Goal: Information Seeking & Learning: Compare options

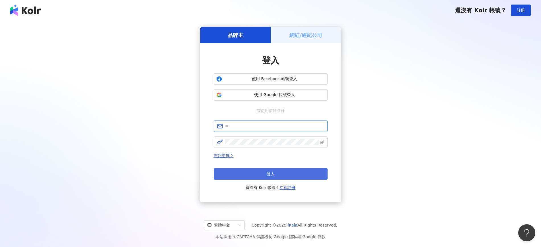
type input "**********"
click at [312, 174] on button "登入" at bounding box center [271, 173] width 114 height 11
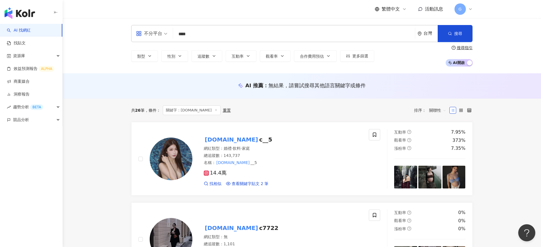
click at [199, 35] on input "****" at bounding box center [293, 34] width 237 height 11
type input "*"
click at [205, 35] on input "search" at bounding box center [293, 34] width 237 height 11
paste input "***"
type input "***"
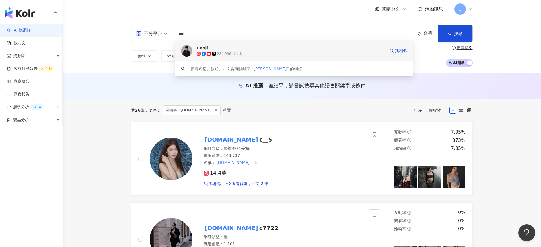
click at [223, 57] on div "Genji 284,996 追蹤者 找相似" at bounding box center [293, 51] width 237 height 20
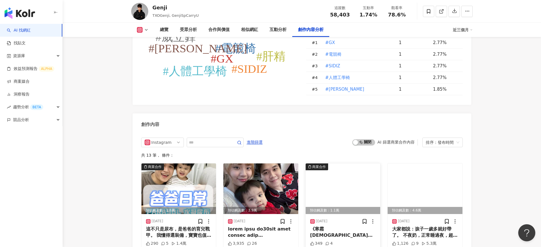
scroll to position [1636, 0]
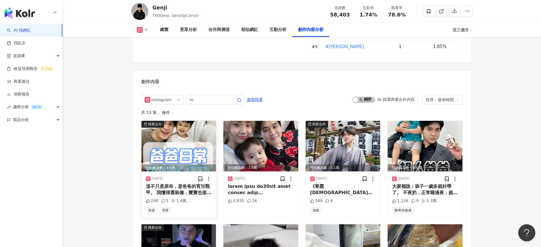
click at [187, 169] on img at bounding box center [178, 146] width 75 height 51
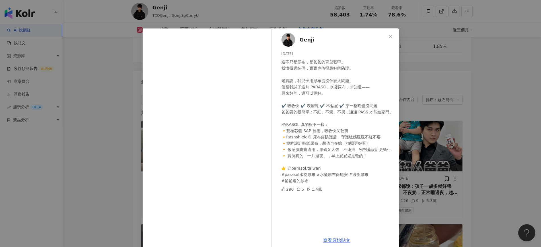
click at [497, 132] on div "Genji 2025/8/5 這不只是尿布，是爸爸的育兒戰甲。 我懂得選裝備，寶寶也值得最好的防護。 老實說，我兒子用尿布從沒什麼大問題。 但當我試了這片 P…" at bounding box center [270, 123] width 541 height 247
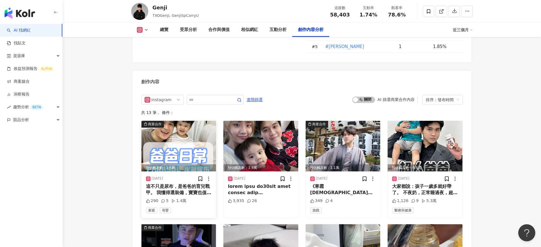
click at [208, 179] on circle at bounding box center [208, 179] width 1 height 1
click at [195, 211] on div "2025/8/5 這不只是尿布，是爸爸的育兒戰甲。 我懂得選裝備，寶寶也值得最好的防護。 老實說，我兒子用尿布從沒什麼大問題。 但當我試了這片 PARASOL…" at bounding box center [178, 195] width 75 height 47
click at [181, 204] on div "1.4萬" at bounding box center [178, 201] width 15 height 6
click at [176, 204] on div "1.4萬" at bounding box center [178, 201] width 15 height 6
click at [178, 182] on div "2025/8/5" at bounding box center [179, 179] width 66 height 6
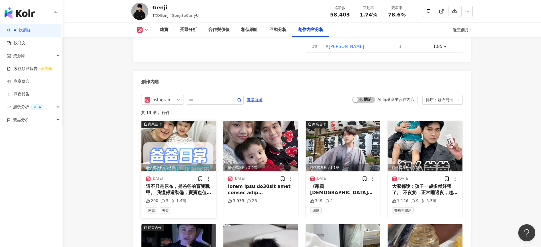
click at [151, 188] on div "2025/8/5 這不只是尿布，是爸爸的育兒戰甲。 我懂得選裝備，寶寶也值得最好的防護。 老實說，我兒子用尿布從沒什麼大問題。 但當我試了這片 PARASOL…" at bounding box center [178, 195] width 75 height 47
click at [181, 164] on img at bounding box center [178, 146] width 75 height 51
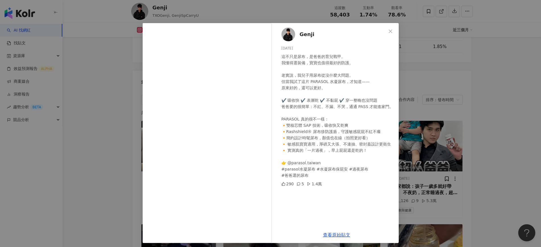
scroll to position [8, 0]
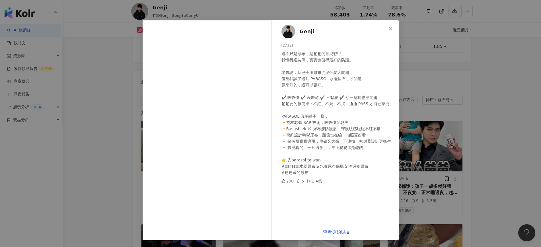
click at [434, 145] on div "Genji 2025/8/5 這不只是尿布，是爸爸的育兒戰甲。 我懂得選裝備，寶寶也值得最好的防護。 老實說，我兒子用尿布從沒什麼大問題。 但當我試了這片 P…" at bounding box center [270, 123] width 541 height 247
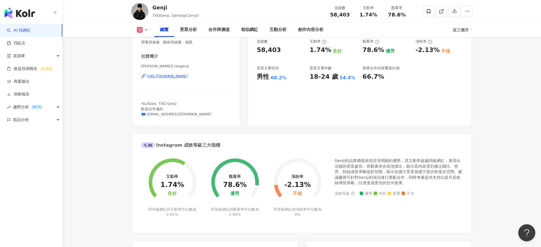
scroll to position [0, 0]
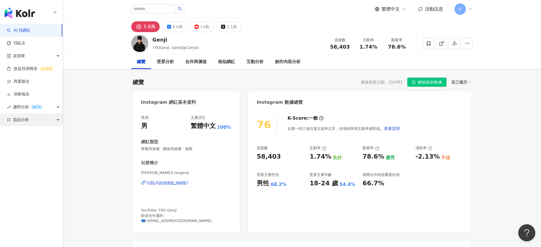
click at [31, 123] on div "競品分析" at bounding box center [31, 120] width 62 height 13
click at [31, 134] on link "品牌帳號分析" at bounding box center [26, 133] width 24 height 6
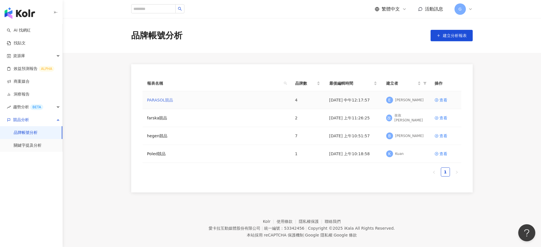
click at [165, 102] on link "PARASOL競品" at bounding box center [160, 100] width 26 height 6
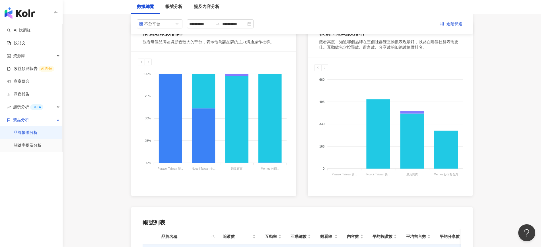
scroll to position [36, 0]
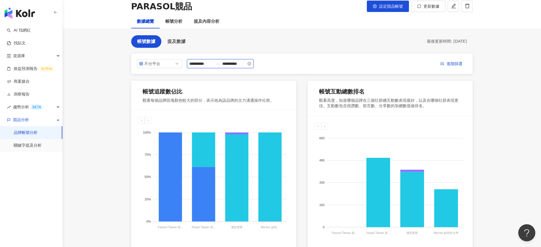
click at [204, 67] on input "**********" at bounding box center [201, 64] width 24 height 6
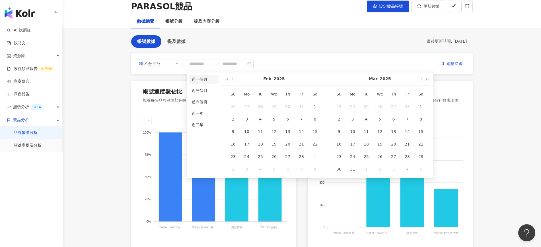
click at [201, 78] on li "近一個月" at bounding box center [203, 79] width 29 height 9
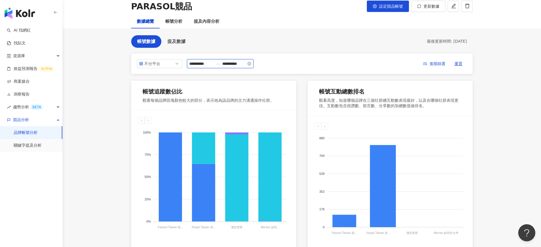
click at [206, 64] on input "**********" at bounding box center [201, 64] width 24 height 6
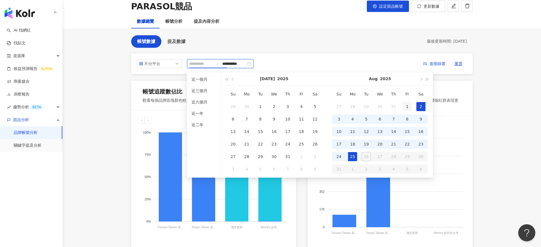
type input "**********"
click at [408, 105] on div "1" at bounding box center [407, 106] width 9 height 9
click at [354, 159] on div "25" at bounding box center [352, 156] width 9 height 9
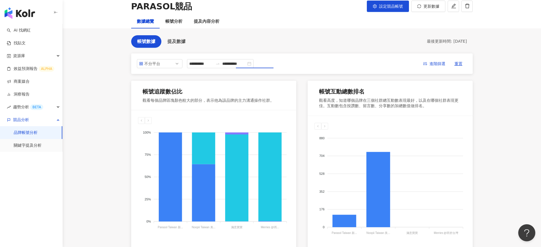
type input "**********"
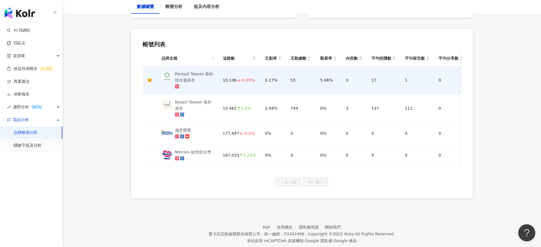
scroll to position [285, 0]
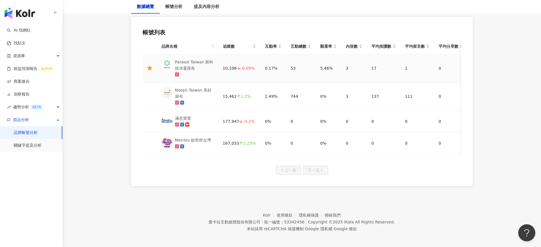
click at [221, 71] on td "10,106 -0.05%" at bounding box center [239, 68] width 42 height 28
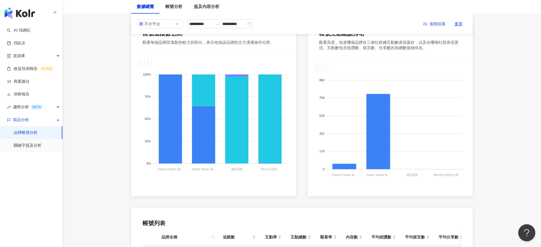
scroll to position [0, 0]
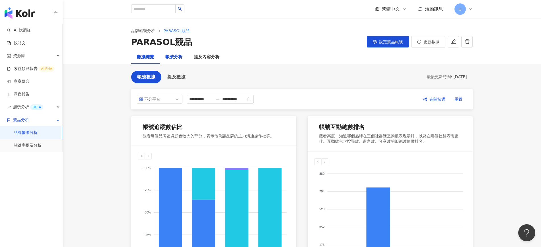
click at [179, 58] on div "帳號分析" at bounding box center [173, 57] width 17 height 7
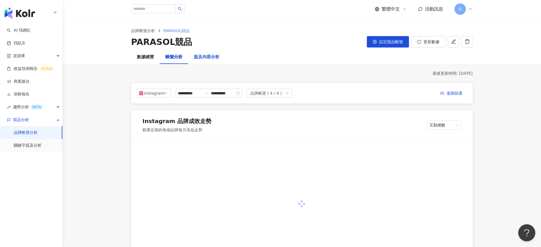
click at [211, 59] on div "提及內容分析" at bounding box center [207, 57] width 26 height 7
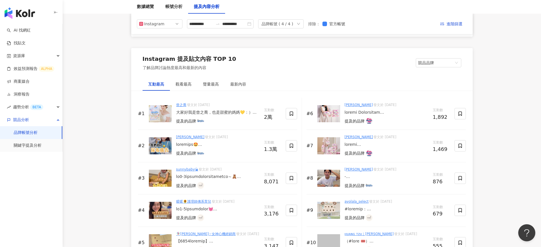
scroll to position [818, 0]
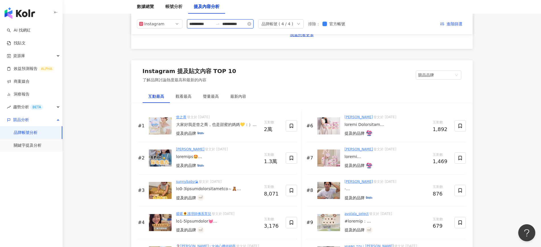
click at [206, 26] on input "**********" at bounding box center [201, 24] width 24 height 6
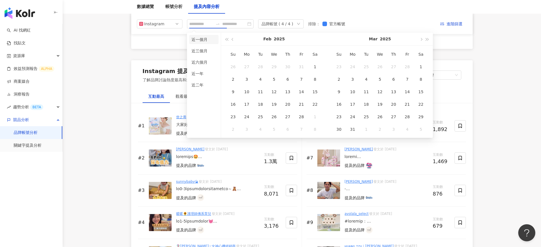
click at [205, 40] on li "近一個月" at bounding box center [203, 39] width 29 height 9
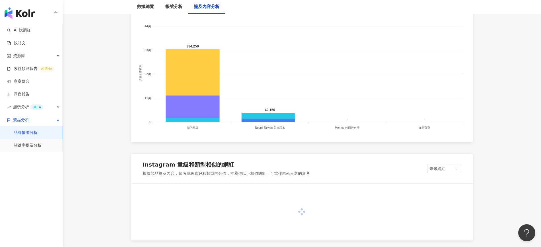
scroll to position [818, 0]
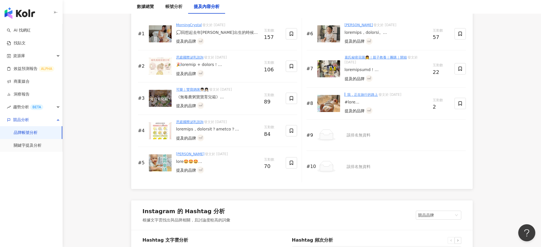
click at [192, 24] on link "MorningCrystal" at bounding box center [189, 25] width 26 height 4
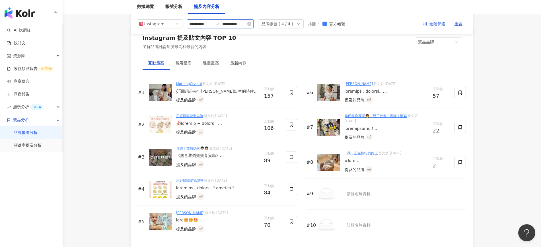
scroll to position [839, 0]
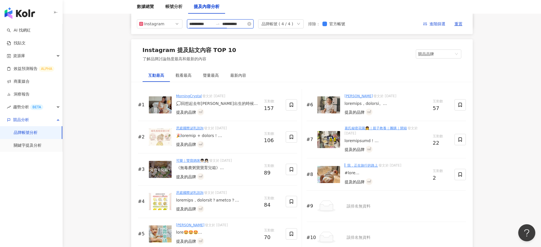
click at [202, 23] on input "**********" at bounding box center [201, 24] width 24 height 6
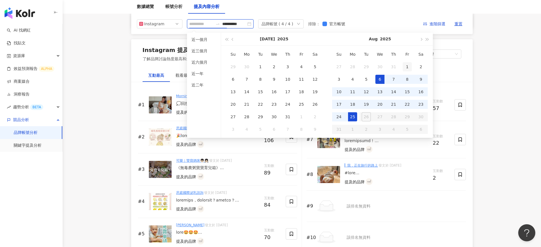
type input "**********"
click at [404, 65] on div "1" at bounding box center [407, 66] width 9 height 9
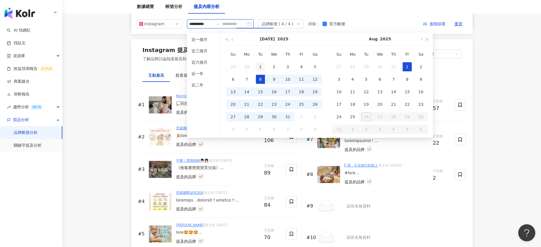
type input "**********"
click at [257, 68] on div "1" at bounding box center [260, 66] width 9 height 9
type input "**********"
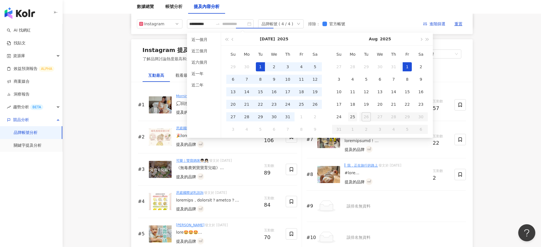
type input "**********"
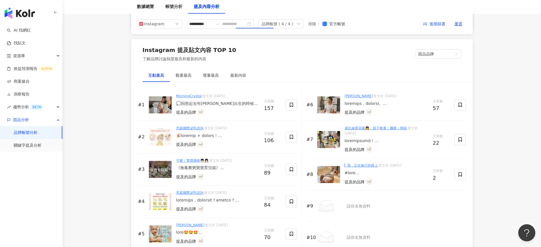
type input "**********"
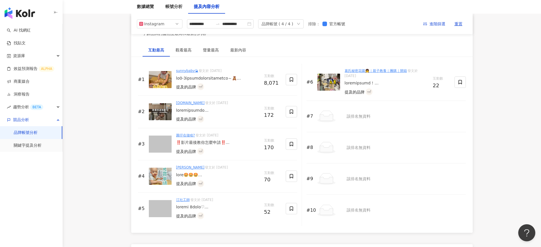
scroll to position [851, 0]
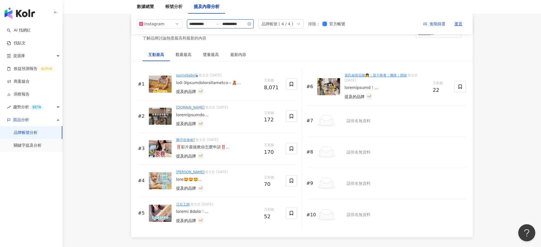
click at [204, 24] on input "**********" at bounding box center [201, 24] width 24 height 6
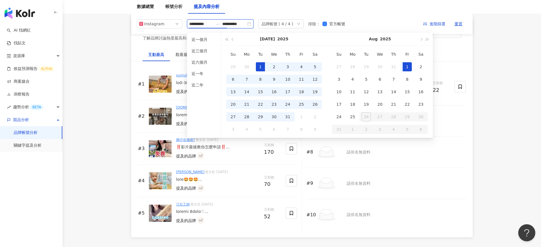
type input "**********"
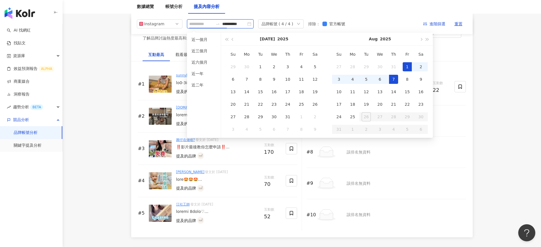
type input "**********"
click at [408, 66] on div "1" at bounding box center [407, 66] width 9 height 9
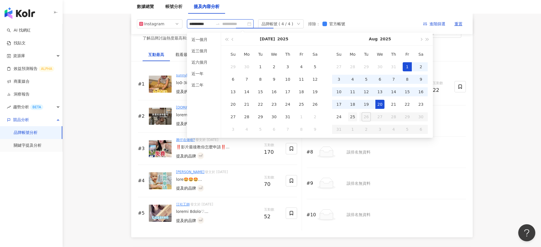
type input "**********"
click at [351, 117] on div "25" at bounding box center [352, 116] width 9 height 9
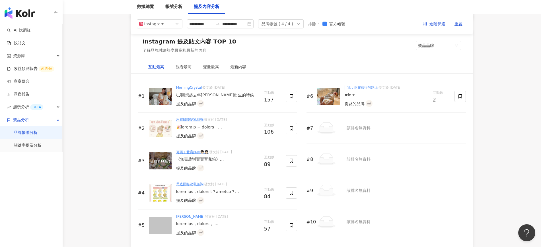
scroll to position [837, 0]
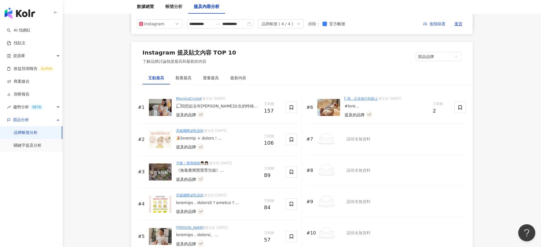
click at [161, 107] on img at bounding box center [160, 107] width 23 height 17
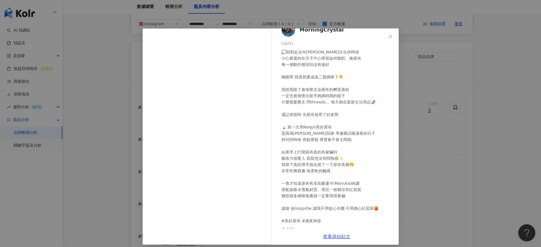
scroll to position [14, 0]
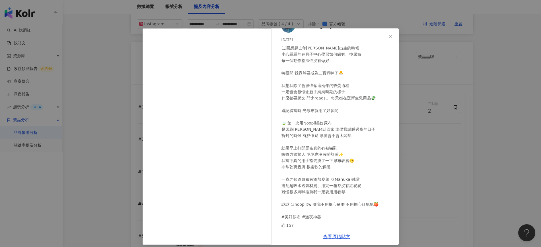
click at [467, 165] on div "MorningCrystal 2025/8/20 💭回想起去年Rosie剛出生的時候 小心翼翼的在月子中心學習如何餵奶、換尿布 每一個動作都深怕沒有做好 轉眼…" at bounding box center [270, 123] width 541 height 247
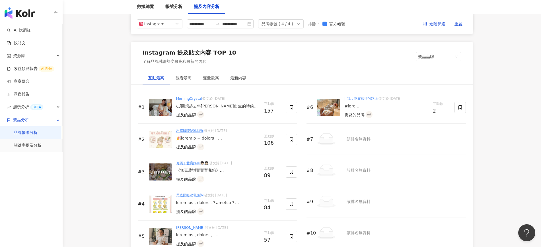
click at [167, 147] on img at bounding box center [160, 139] width 23 height 17
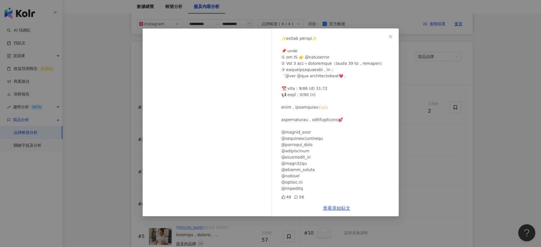
scroll to position [174, 0]
click at [424, 125] on div "思庭國際泌乳諮詢 2025/8/7 48 58 查看原始貼文" at bounding box center [270, 123] width 541 height 247
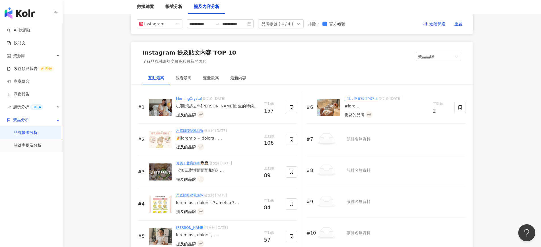
click at [162, 142] on img at bounding box center [160, 139] width 23 height 17
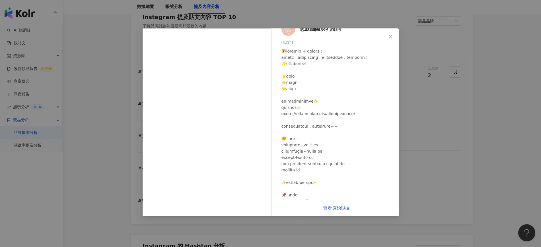
scroll to position [0, 0]
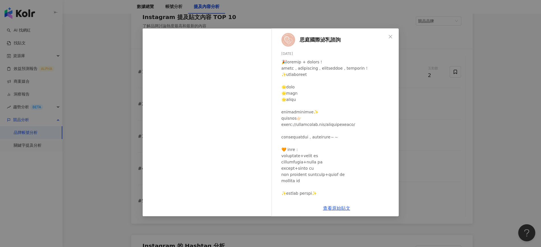
click at [450, 128] on div "思庭國際泌乳諮詢 2025/8/7 48 58 查看原始貼文" at bounding box center [270, 123] width 541 height 247
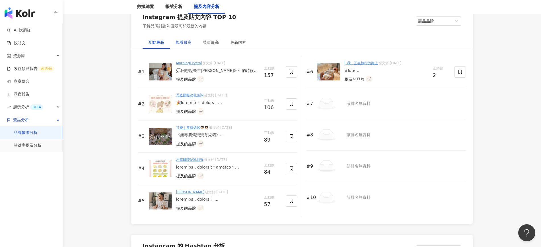
click at [187, 43] on div "觀看最高" at bounding box center [184, 42] width 16 height 6
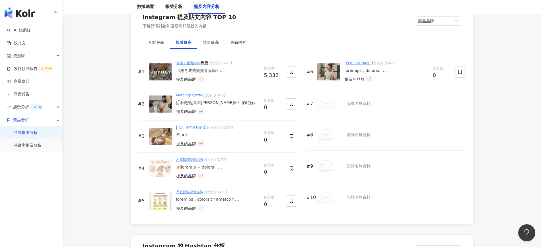
click at [159, 71] on img at bounding box center [160, 71] width 23 height 17
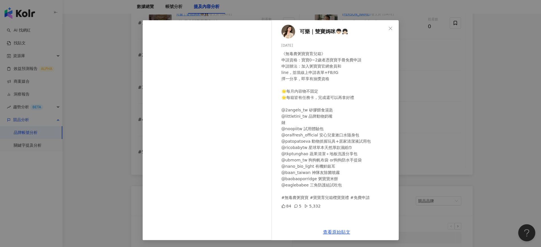
scroll to position [979, 0]
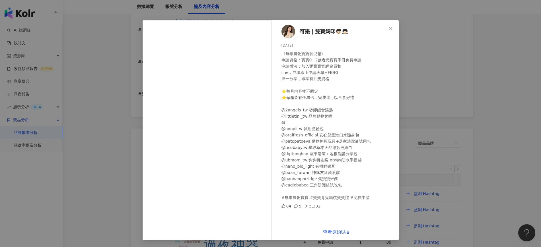
click at [448, 120] on div "可樂｜雙寶媽咪👦🏻👧🏻 2025/8/18 《無毒農粥寶寶育兒箱》 申請資格：寶寶0~2歲者憑寶寶手冊免費申請 申請辦法：加入粥寶寶官網會員和 line，並填…" at bounding box center [270, 123] width 541 height 247
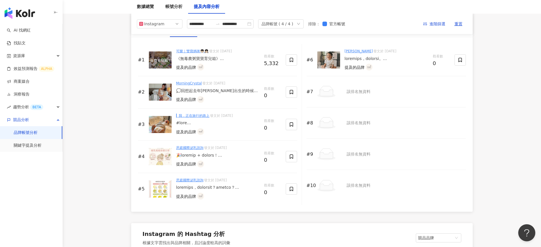
scroll to position [872, 0]
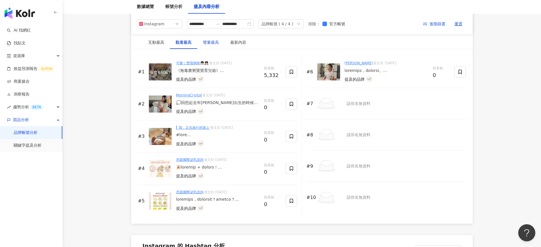
click at [211, 43] on div "聲量最高" at bounding box center [211, 42] width 16 height 6
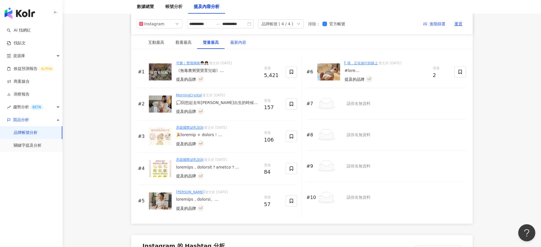
click at [234, 43] on div "最新內容" at bounding box center [238, 42] width 16 height 6
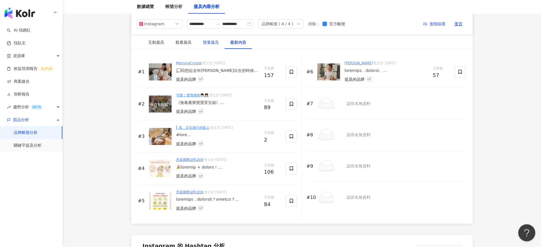
click at [210, 41] on div "聲量最高" at bounding box center [211, 42] width 16 height 6
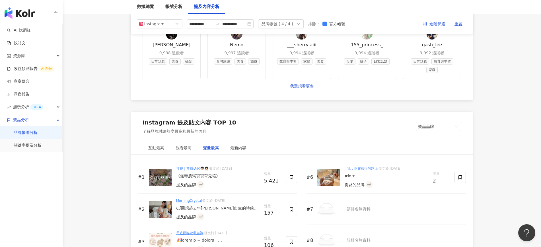
scroll to position [765, 0]
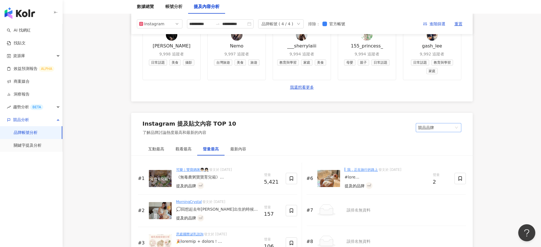
click at [436, 128] on span "競品品牌" at bounding box center [438, 127] width 41 height 9
click at [428, 145] on div "我的品牌" at bounding box center [438, 149] width 43 height 10
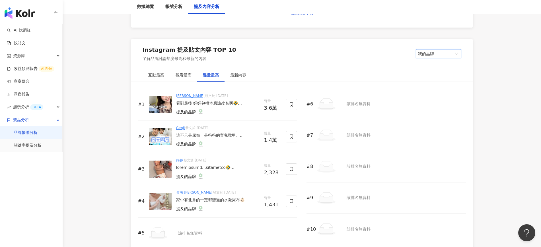
scroll to position [872, 0]
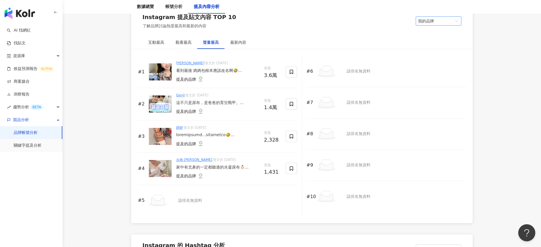
click at [163, 73] on img at bounding box center [160, 71] width 23 height 17
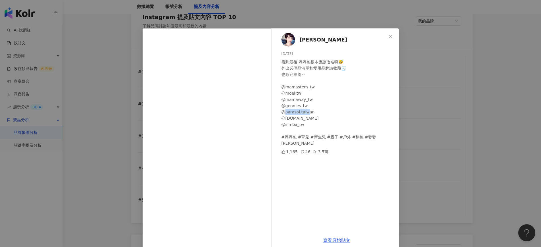
drag, startPoint x: 305, startPoint y: 111, endPoint x: 283, endPoint y: 115, distance: 22.2
click at [283, 115] on div "看到最後 媽媽包根本應該改名啊🤣 外出必備品清單和愛用品牌請收藏🧾 也歡迎推薦～ @mamastem_tw @moektw @mamaway_tw @genn…" at bounding box center [337, 103] width 113 height 88
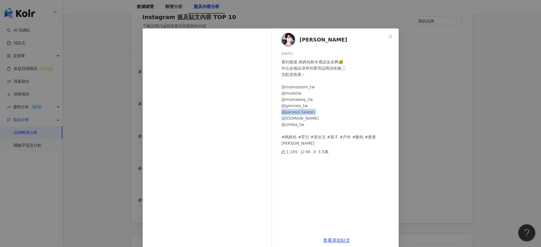
click at [283, 115] on div "看到最後 媽媽包根本應該改名啊🤣 外出必備品清單和愛用品牌請收藏🧾 也歡迎推薦～ @mamastem_tw @moektw @mamaway_tw @genn…" at bounding box center [337, 103] width 113 height 88
click at [303, 76] on div "看到最後 媽媽包根本應該改名啊🤣 外出必備品清單和愛用品牌請收藏🧾 也歡迎推薦～ @mamastem_tw @moektw @mamaway_tw @genn…" at bounding box center [337, 103] width 113 height 88
drag, startPoint x: 301, startPoint y: 77, endPoint x: 280, endPoint y: 64, distance: 25.3
click at [281, 64] on div "看到最後 媽媽包根本應該改名啊🤣 外出必備品清單和愛用品牌請收藏🧾 也歡迎推薦～ @mamastem_tw @moektw @mamaway_tw @genn…" at bounding box center [337, 103] width 113 height 88
click at [299, 73] on div "看到最後 媽媽包根本應該改名啊🤣 外出必備品清單和愛用品牌請收藏🧾 也歡迎推薦～ @mamastem_tw @moektw @mamaway_tw @genn…" at bounding box center [337, 103] width 113 height 88
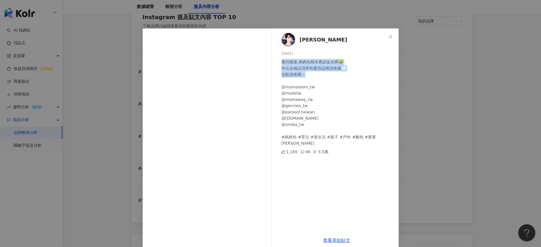
drag, startPoint x: 304, startPoint y: 75, endPoint x: 276, endPoint y: 60, distance: 31.3
click at [276, 60] on div "張佳如 2025/8/13 看到最後 媽媽包根本應該改名啊🤣 外出必備品清單和愛用品牌請收藏🧾 也歡迎推薦～ @mamastem_tw @moektw @ma…" at bounding box center [337, 130] width 124 height 204
click at [421, 87] on div "張佳如 2025/8/13 看到最後 媽媽包根本應該改名啊🤣 外出必備品清單和愛用品牌請收藏🧾 也歡迎推薦～ @mamastem_tw @moektw @ma…" at bounding box center [270, 123] width 541 height 247
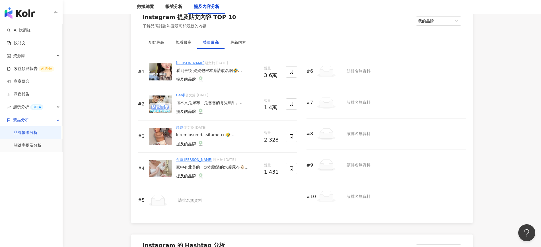
click at [273, 79] on div "#1 張佳如 發文於 2025/8/13 看到最後 媽媽包根本應該改名啊🤣 外出必備品清單和愛用品牌請收藏🧾 也歡迎推薦～ @mamastem_tw @moe…" at bounding box center [217, 72] width 159 height 32
click at [164, 69] on img at bounding box center [160, 71] width 23 height 17
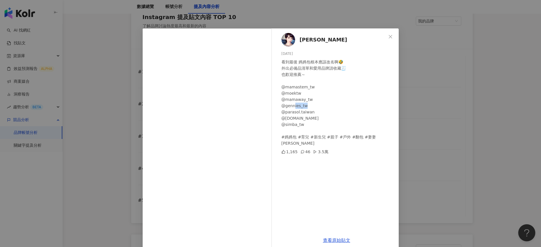
drag, startPoint x: 310, startPoint y: 104, endPoint x: 290, endPoint y: 105, distance: 19.7
click at [290, 105] on div "看到最後 媽媽包根本應該改名啊🤣 外出必備品清單和愛用品牌請收藏🧾 也歡迎推薦～ @mamastem_tw @moektw @mamaway_tw @genn…" at bounding box center [337, 103] width 113 height 88
drag, startPoint x: 305, startPoint y: 110, endPoint x: 287, endPoint y: 111, distance: 18.9
click at [287, 111] on div "看到最後 媽媽包根本應該改名啊🤣 外出必備品清單和愛用品牌請收藏🧾 也歡迎推薦～ @mamastem_tw @moektw @mamaway_tw @genn…" at bounding box center [337, 103] width 113 height 88
click at [287, 116] on div "看到最後 媽媽包根本應該改名啊🤣 外出必備品清單和愛用品牌請收藏🧾 也歡迎推薦～ @mamastem_tw @moektw @mamaway_tw @genn…" at bounding box center [337, 103] width 113 height 88
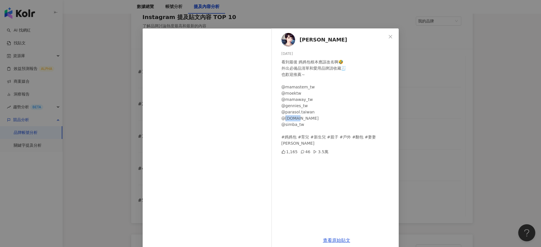
click at [287, 116] on div "看到最後 媽媽包根本應該改名啊🤣 外出必備品清單和愛用品牌請收藏🧾 也歡迎推薦～ @mamastem_tw @moektw @mamaway_tw @genn…" at bounding box center [337, 103] width 113 height 88
click at [296, 114] on div "看到最後 媽媽包根本應該改名啊🤣 外出必備品清單和愛用品牌請收藏🧾 也歡迎推薦～ @mamastem_tw @moektw @mamaway_tw @genn…" at bounding box center [337, 103] width 113 height 88
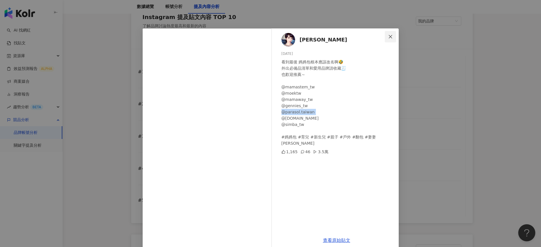
click at [389, 36] on icon "close" at bounding box center [390, 36] width 5 height 5
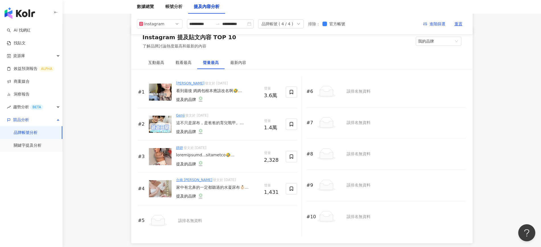
scroll to position [837, 0]
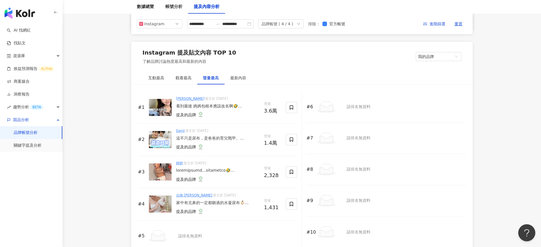
click at [165, 139] on img at bounding box center [160, 139] width 23 height 17
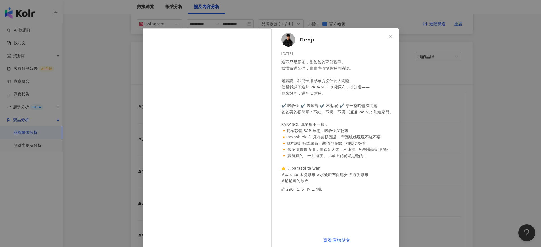
click at [434, 103] on div "Genji 2025/8/5 這不只是尿布，是爸爸的育兒戰甲。 我懂得選裝備，寶寶也值得最好的防護。 老實說，我兒子用尿布從沒什麼大問題。 但當我試了這片 P…" at bounding box center [270, 123] width 541 height 247
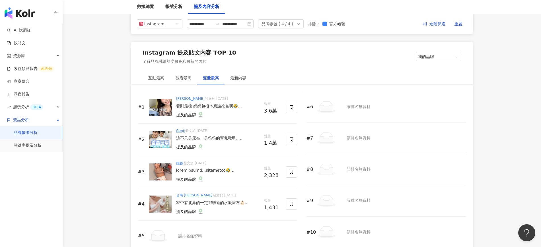
click at [248, 149] on div "提及的品牌" at bounding box center [217, 148] width 83 height 8
click at [160, 79] on div "互動最高" at bounding box center [156, 78] width 16 height 6
click at [160, 174] on img at bounding box center [160, 172] width 23 height 17
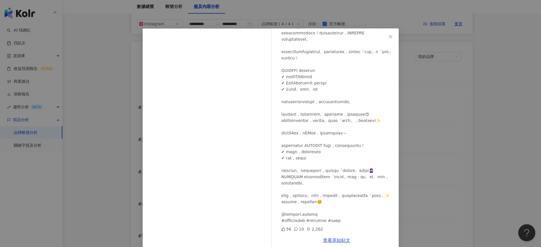
scroll to position [0, 0]
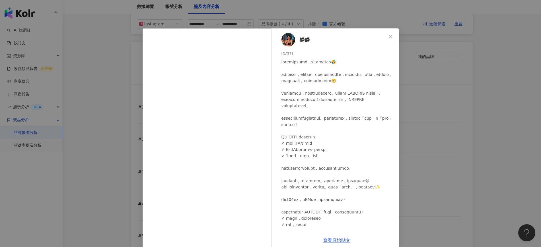
click at [481, 117] on div "靜靜 2025/8/4 56 10 2,262 查看原始貼文" at bounding box center [270, 123] width 541 height 247
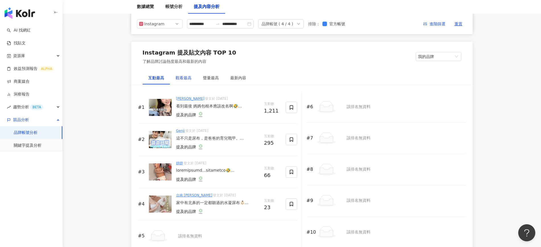
click at [180, 77] on div "觀看最高" at bounding box center [184, 78] width 16 height 6
click at [215, 75] on div "聲量最高" at bounding box center [211, 78] width 16 height 6
click at [173, 77] on div "觀看最高" at bounding box center [183, 77] width 27 height 13
click at [210, 80] on div "聲量最高" at bounding box center [211, 78] width 16 height 6
click at [246, 77] on div "最新內容" at bounding box center [237, 77] width 27 height 13
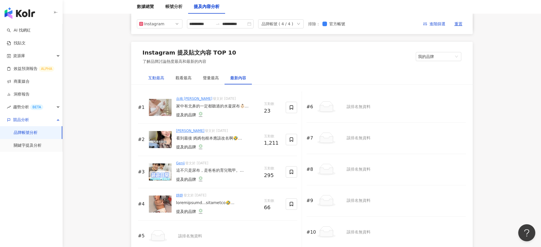
click at [159, 77] on div "互動最高" at bounding box center [156, 78] width 16 height 6
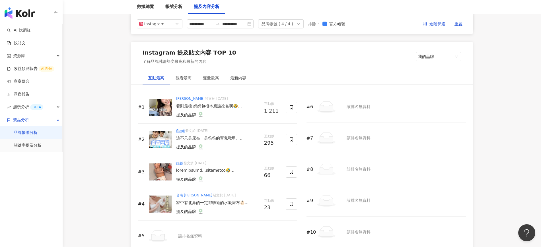
click at [166, 175] on img at bounding box center [160, 172] width 23 height 17
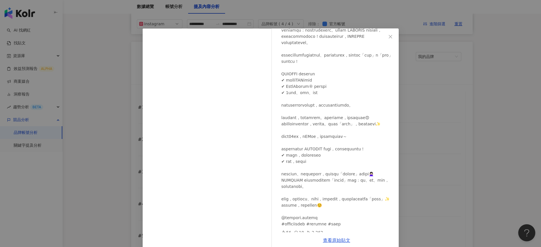
scroll to position [71, 0]
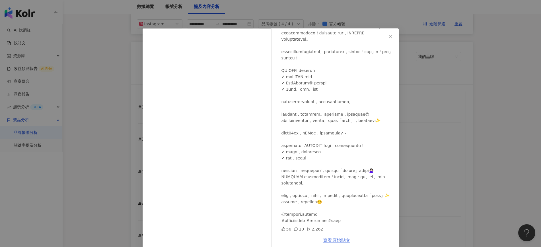
click at [327, 240] on link "查看原始貼文" at bounding box center [336, 240] width 27 height 5
click at [443, 52] on div "靜靜 2025/8/4 56 10 2,262 查看原始貼文" at bounding box center [270, 123] width 541 height 247
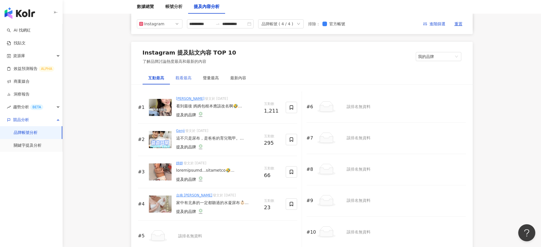
click at [192, 77] on div "觀看最高" at bounding box center [183, 77] width 27 height 13
click at [161, 173] on img at bounding box center [160, 172] width 23 height 17
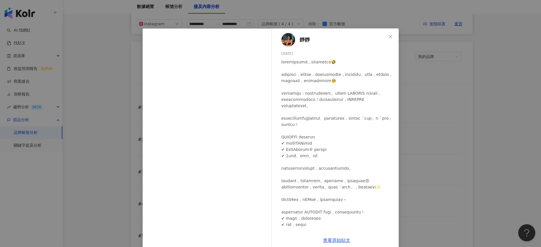
click at [477, 133] on div "靜靜 2025/8/4 56 10 2,262 查看原始貼文" at bounding box center [270, 123] width 541 height 247
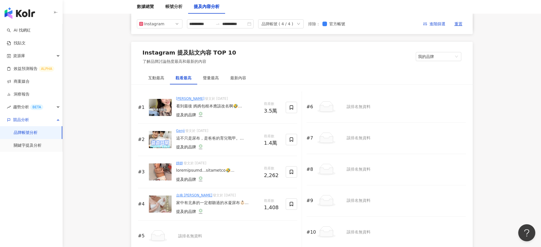
click at [162, 174] on img at bounding box center [160, 172] width 23 height 17
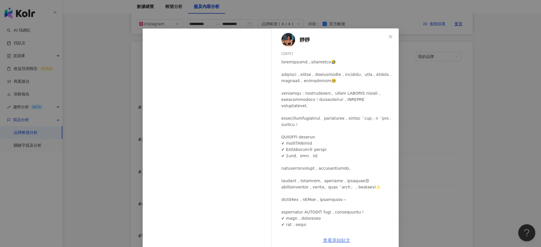
click at [338, 240] on link "查看原始貼文" at bounding box center [336, 240] width 27 height 5
click at [421, 107] on div "靜靜 2025/8/4 56 10 2,262 查看原始貼文" at bounding box center [270, 123] width 541 height 247
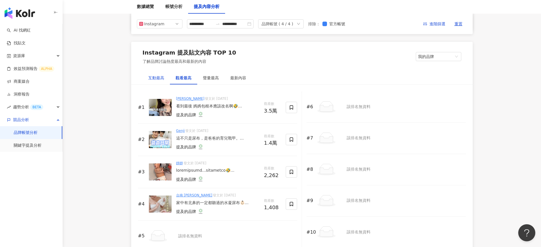
click at [160, 78] on div "互動最高" at bounding box center [156, 78] width 16 height 6
click at [205, 84] on div "聲量最高" at bounding box center [210, 77] width 27 height 13
click at [161, 77] on div "互動最高" at bounding box center [156, 78] width 16 height 6
click at [173, 208] on div "#4 台南 唐嫣 發文於 2025/8/19 家中有北鼻的一定都聽過的水凝尿布👶🏻 也幫女兒安排上啦！ @parasol.taiwan 提及的品牌 互動數 23" at bounding box center [217, 204] width 159 height 32
click at [161, 199] on img at bounding box center [160, 204] width 23 height 17
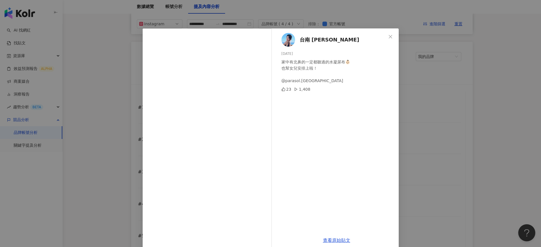
drag, startPoint x: 436, startPoint y: 148, endPoint x: 421, endPoint y: 146, distance: 14.4
click at [436, 147] on div "台南 唐嫣 2025/8/19 家中有北鼻的一定都聽過的水凝尿布👶🏻 也幫女兒安排上啦！ @parasol.taiwan 23 1,408 查看原始貼文" at bounding box center [270, 123] width 541 height 247
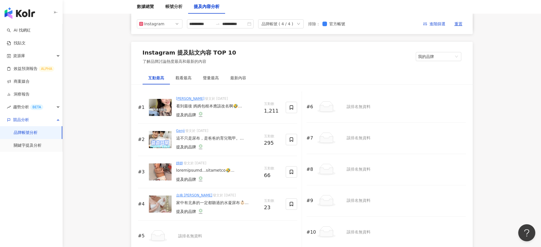
click at [160, 201] on img at bounding box center [160, 204] width 23 height 17
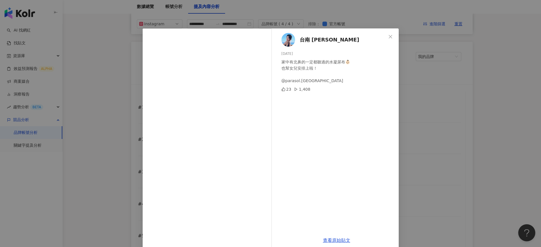
click at [434, 103] on div "台南 唐嫣 2025/8/19 家中有北鼻的一定都聽過的水凝尿布👶🏻 也幫女兒安排上啦！ @parasol.taiwan 23 1,408 查看原始貼文" at bounding box center [270, 123] width 541 height 247
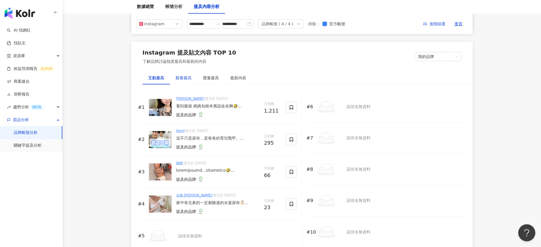
click at [179, 77] on div "觀看最高" at bounding box center [184, 78] width 16 height 6
click at [201, 80] on div "聲量最高" at bounding box center [210, 77] width 27 height 13
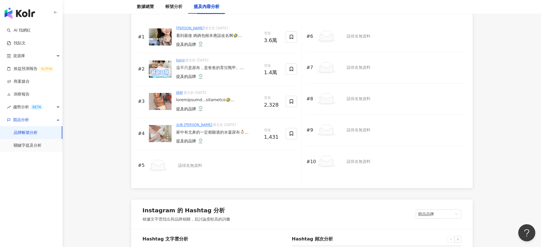
scroll to position [908, 0]
click at [158, 136] on img at bounding box center [160, 133] width 23 height 17
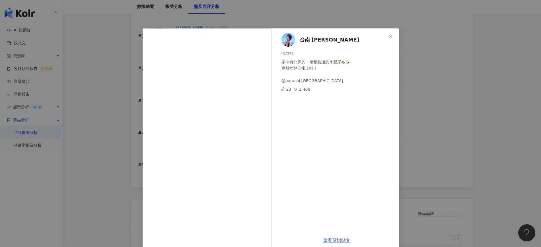
click at [95, 132] on div "台南 唐嫣 2025/8/19 家中有北鼻的一定都聽過的水凝尿布👶🏻 也幫女兒安排上啦！ @parasol.taiwan 23 1,408 查看原始貼文" at bounding box center [270, 123] width 541 height 247
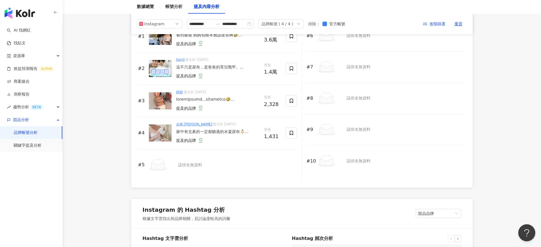
scroll to position [872, 0]
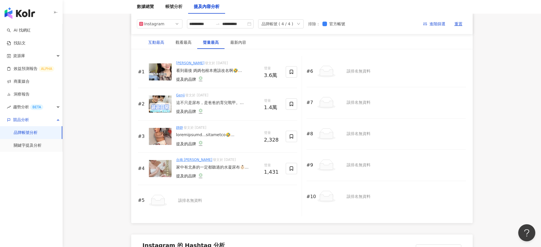
click at [156, 44] on div "互動最高" at bounding box center [156, 42] width 16 height 6
click at [153, 168] on img at bounding box center [160, 168] width 23 height 17
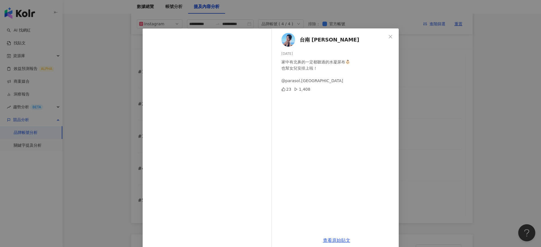
click at [486, 76] on div "台南 唐嫣 2025/8/19 家中有北鼻的一定都聽過的水凝尿布👶🏻 也幫女兒安排上啦！ @parasol.taiwan 23 1,408 查看原始貼文" at bounding box center [270, 123] width 541 height 247
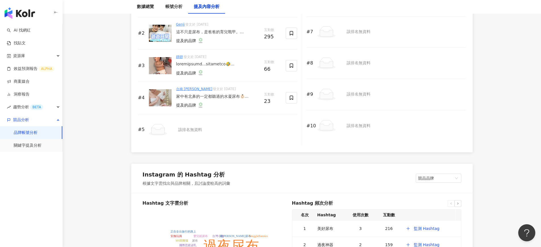
scroll to position [943, 0]
click at [197, 131] on div "該排名無資料" at bounding box center [190, 130] width 24 height 6
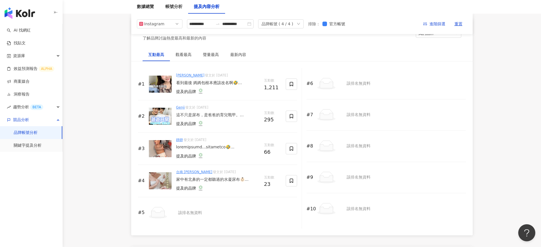
scroll to position [801, 0]
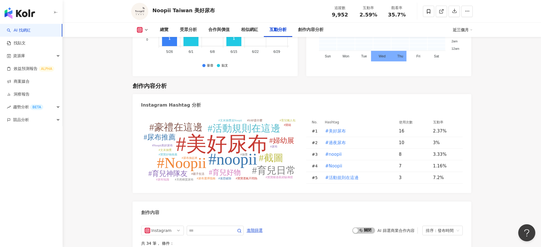
scroll to position [1529, 0]
